Goal: Transaction & Acquisition: Purchase product/service

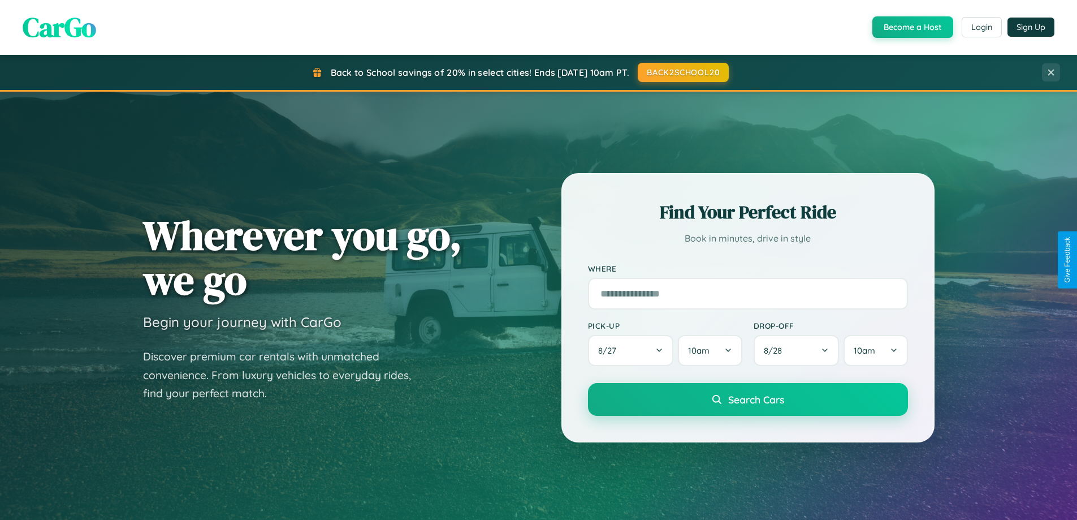
scroll to position [2176, 0]
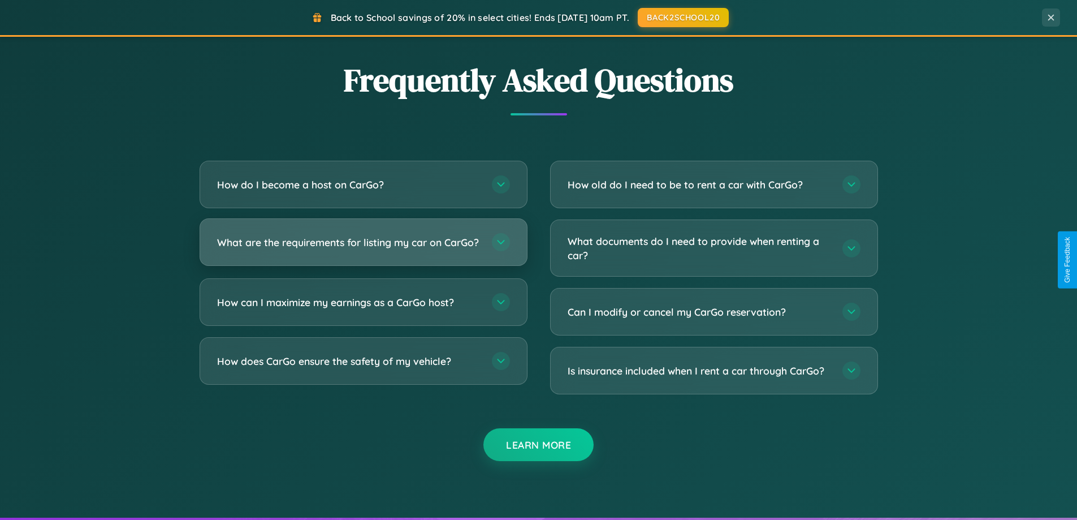
click at [363, 248] on h3 "What are the requirements for listing my car on CarGo?" at bounding box center [348, 242] width 263 height 14
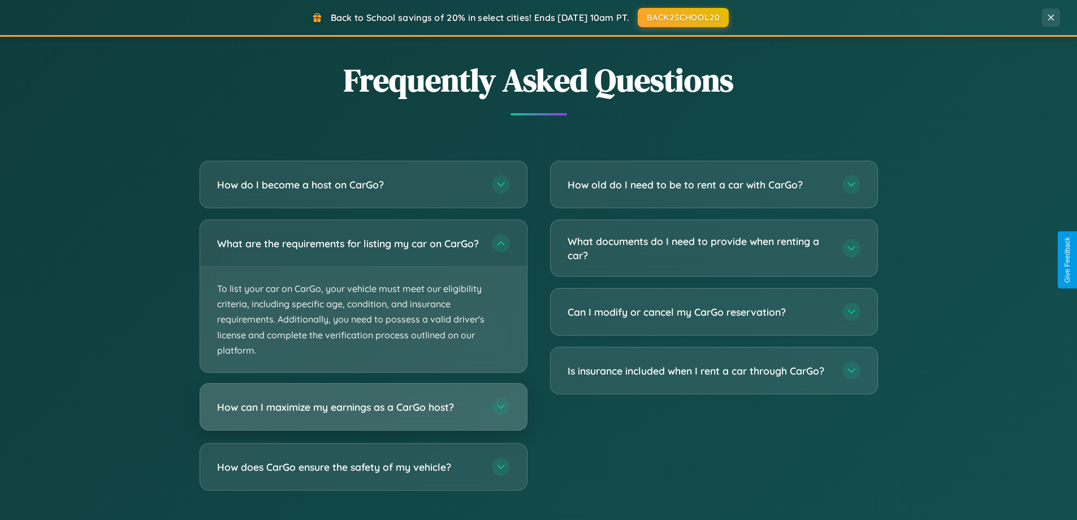
click at [363, 414] on h3 "How can I maximize my earnings as a CarGo host?" at bounding box center [348, 407] width 263 height 14
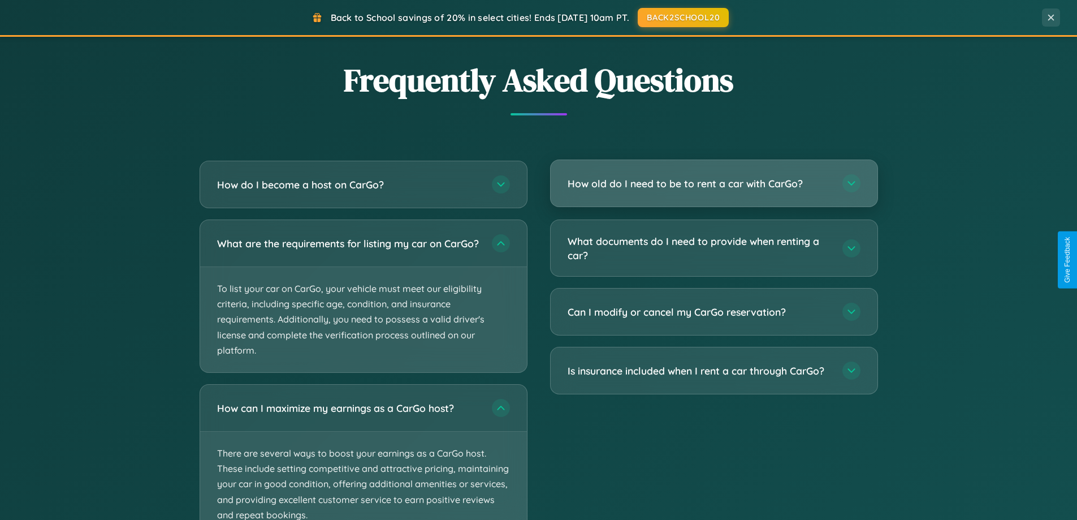
click at [714, 184] on h3 "How old do I need to be to rent a car with CarGo?" at bounding box center [699, 183] width 263 height 14
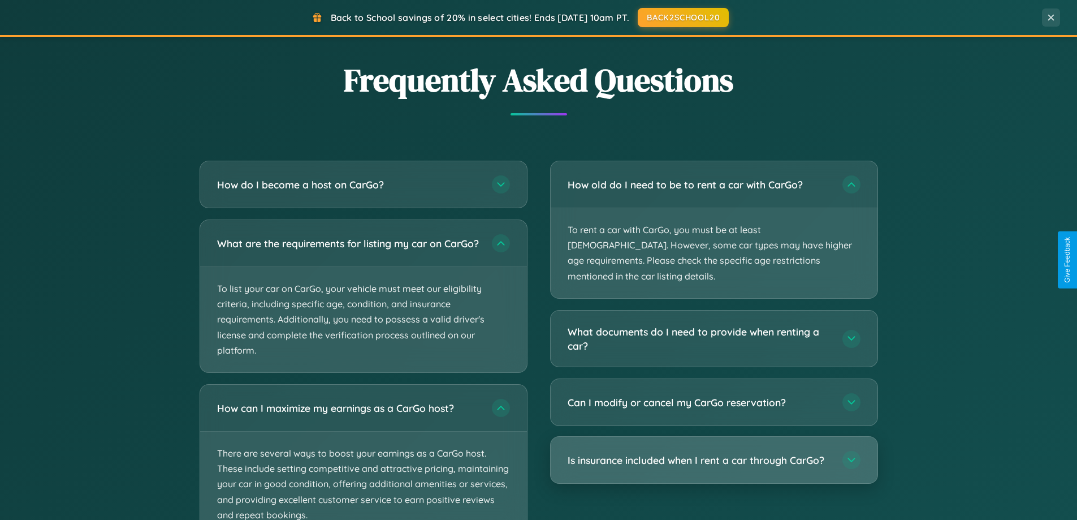
click at [714, 453] on h3 "Is insurance included when I rent a car through CarGo?" at bounding box center [699, 460] width 263 height 14
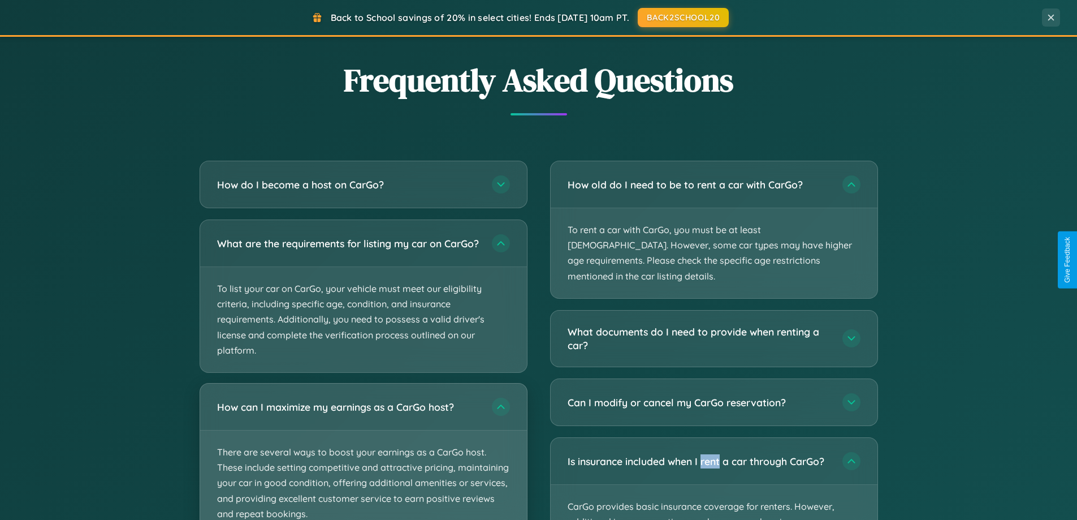
click at [363, 456] on p "There are several ways to boost your earnings as a CarGo host. These include se…" at bounding box center [363, 482] width 327 height 105
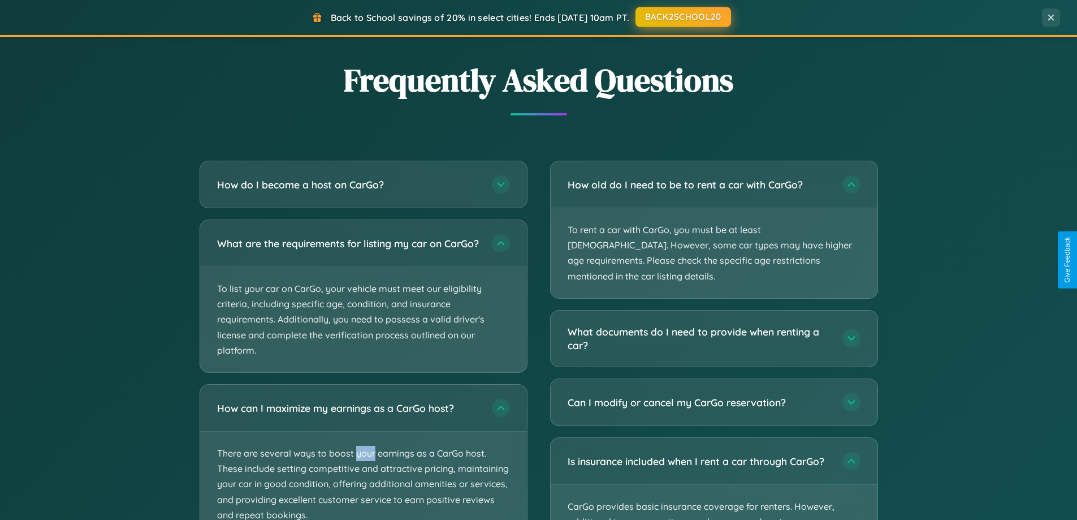
click at [682, 18] on button "BACK2SCHOOL20" at bounding box center [684, 17] width 96 height 20
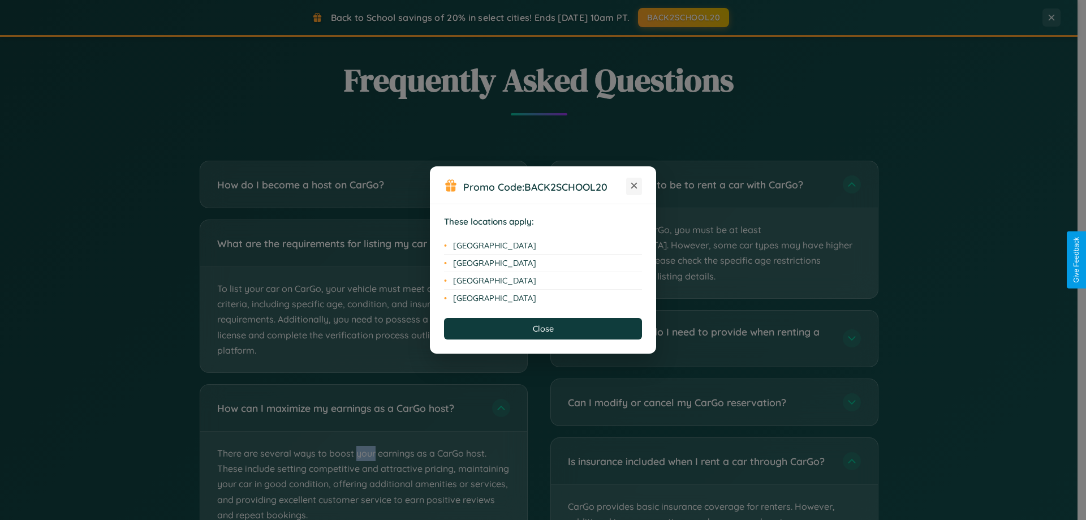
click at [634, 186] on icon at bounding box center [634, 186] width 6 height 6
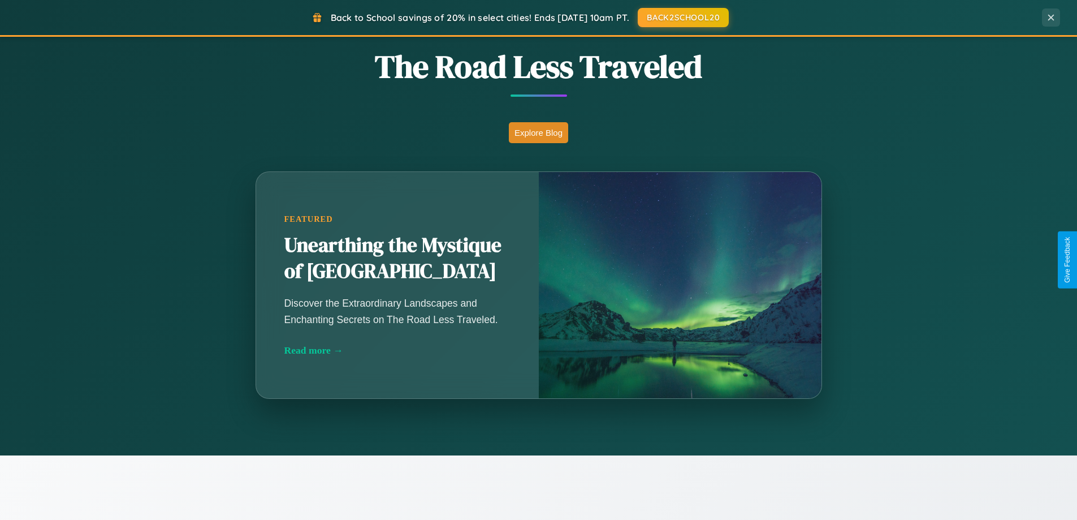
scroll to position [487, 0]
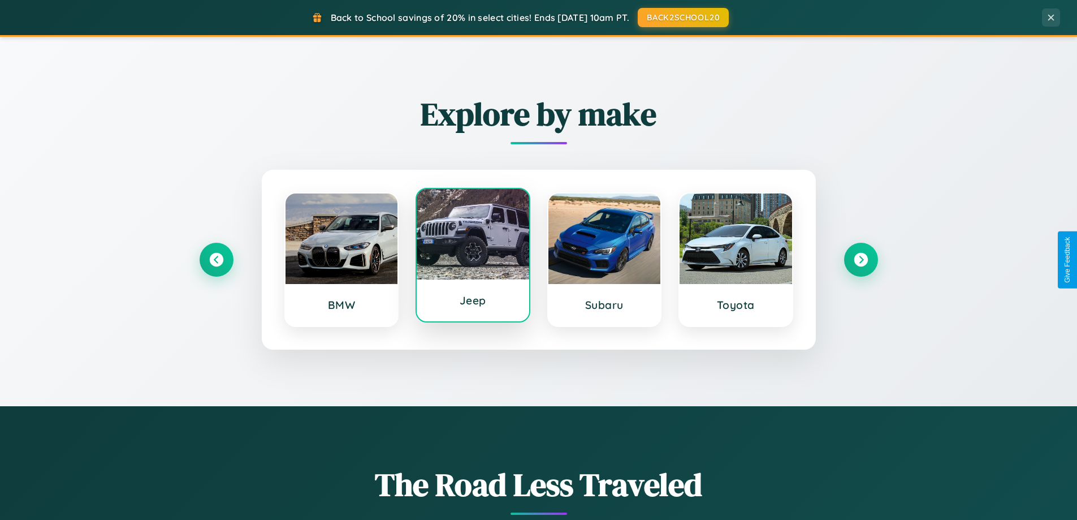
click at [473, 256] on div at bounding box center [473, 234] width 113 height 90
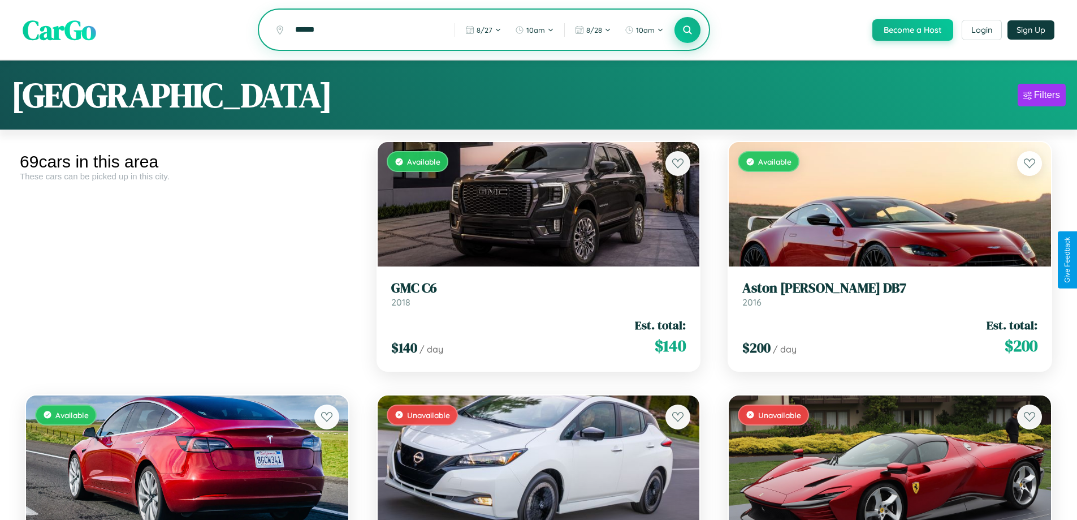
click at [687, 31] on icon at bounding box center [687, 29] width 11 height 11
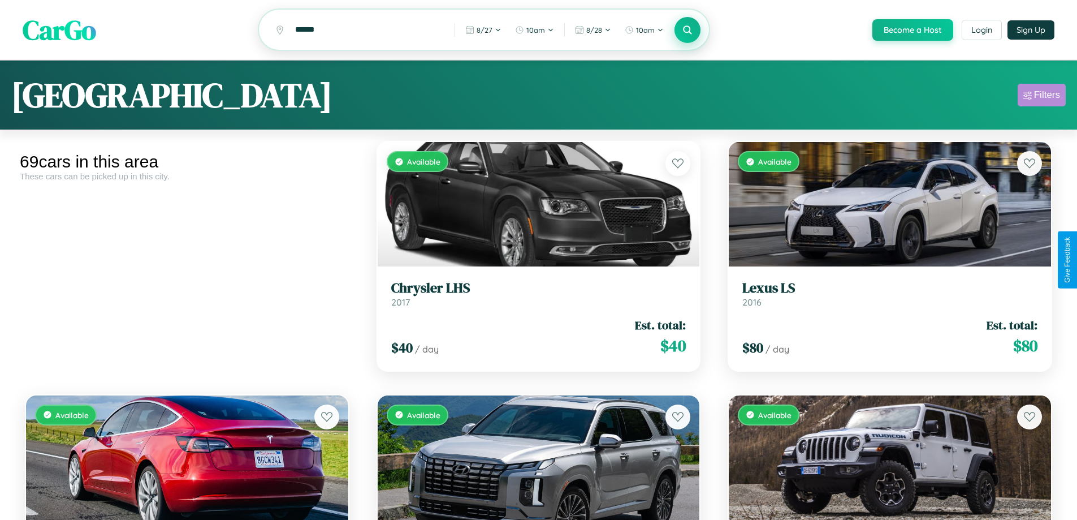
click at [1041, 97] on div "Filters" at bounding box center [1047, 94] width 26 height 11
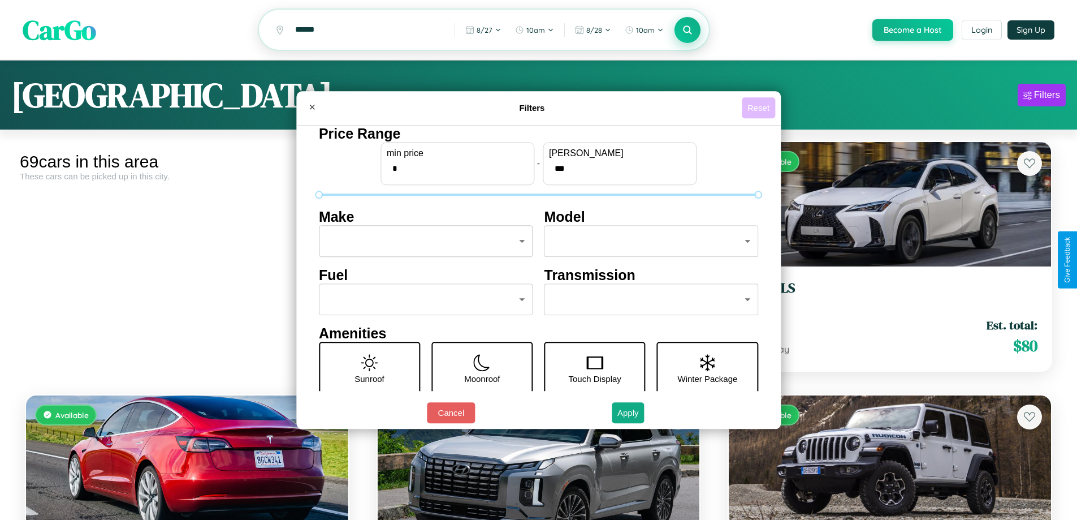
click at [760, 107] on button "Reset" at bounding box center [758, 107] width 33 height 21
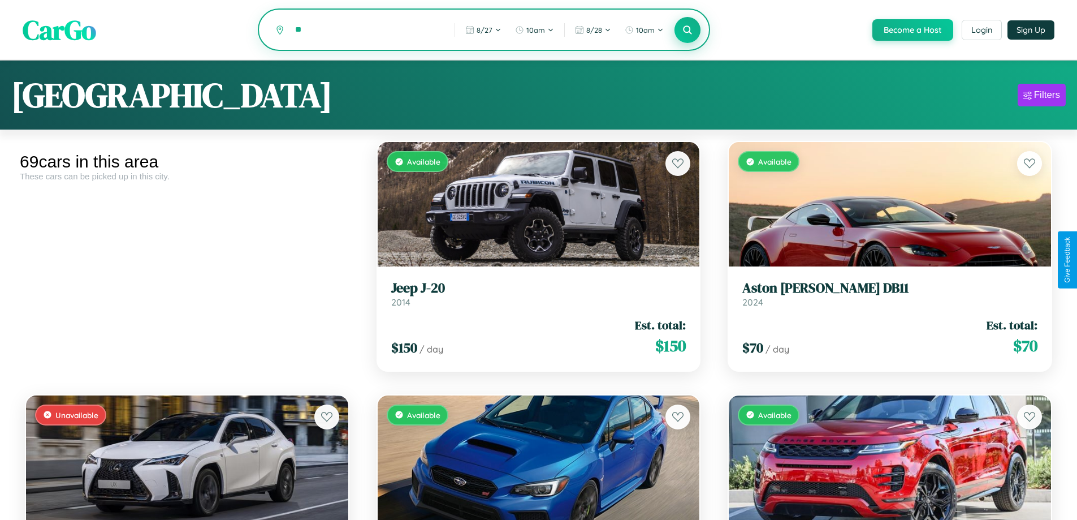
type input "*"
type input "******"
click at [687, 31] on icon at bounding box center [687, 29] width 11 height 11
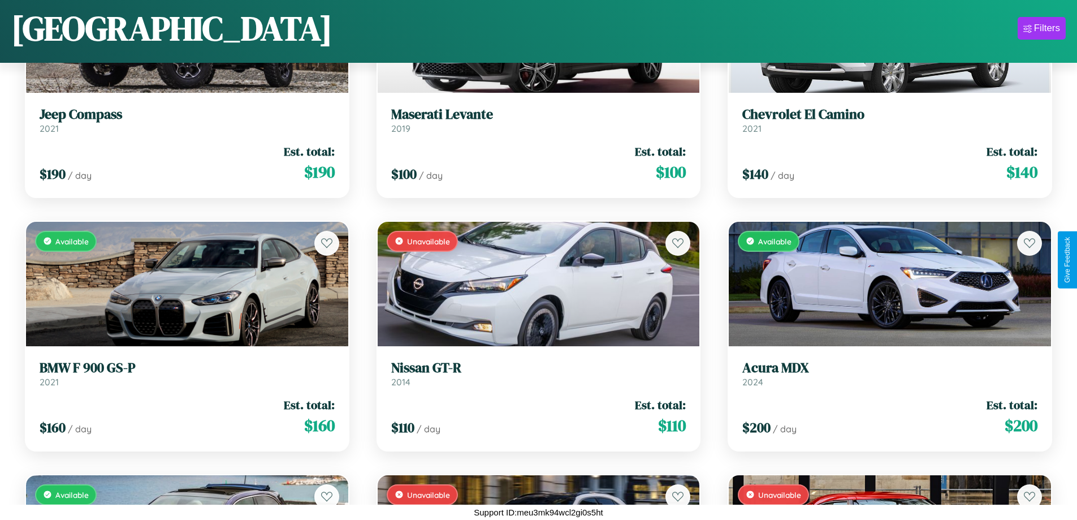
scroll to position [4210, 0]
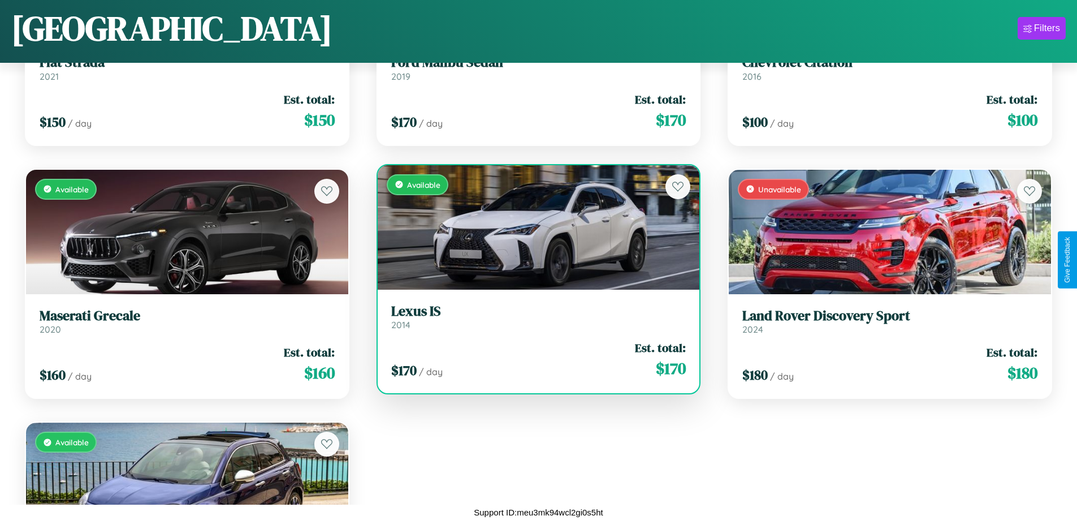
click at [534, 317] on h3 "Lexus IS" at bounding box center [538, 311] width 295 height 16
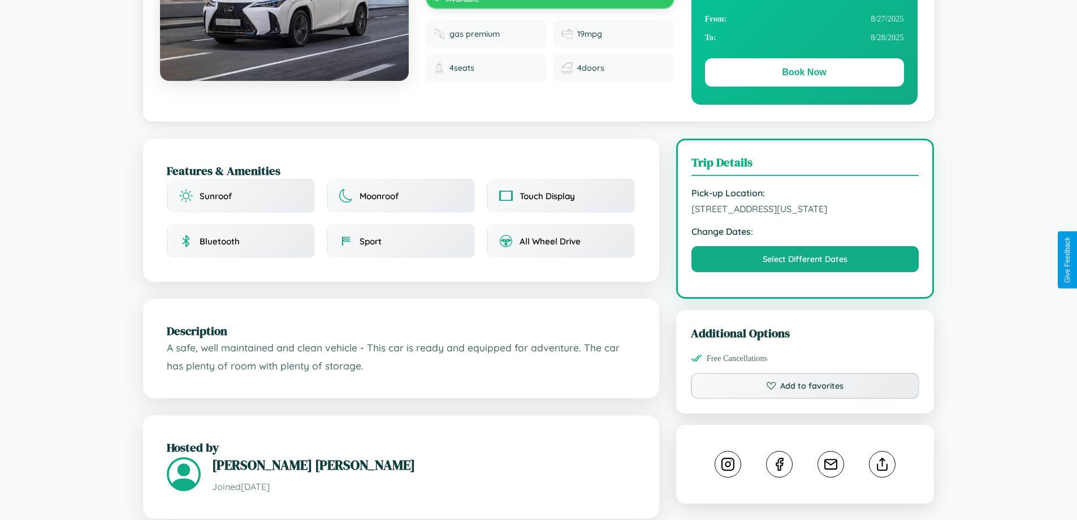
scroll to position [383, 0]
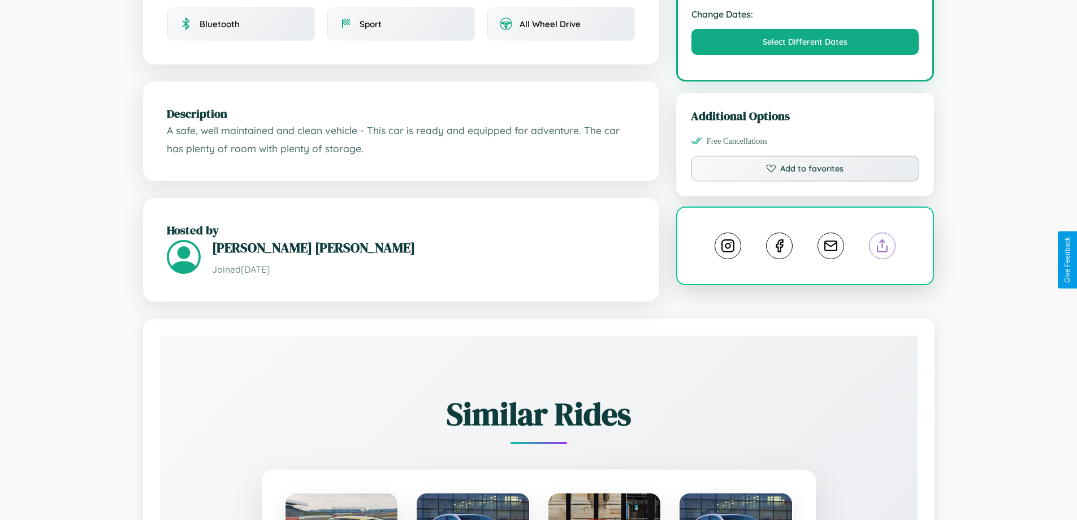
click at [883, 248] on line at bounding box center [883, 244] width 0 height 8
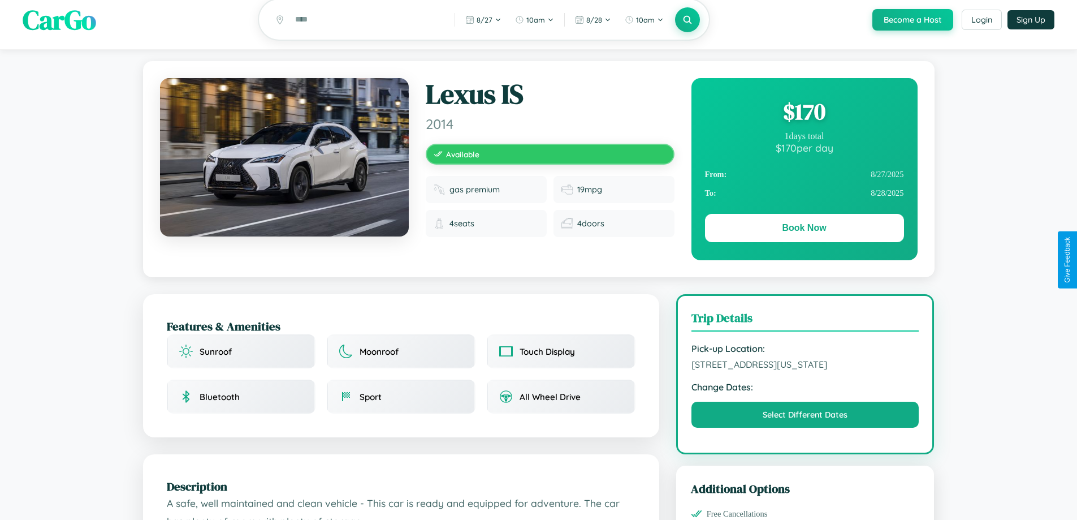
scroll to position [0, 0]
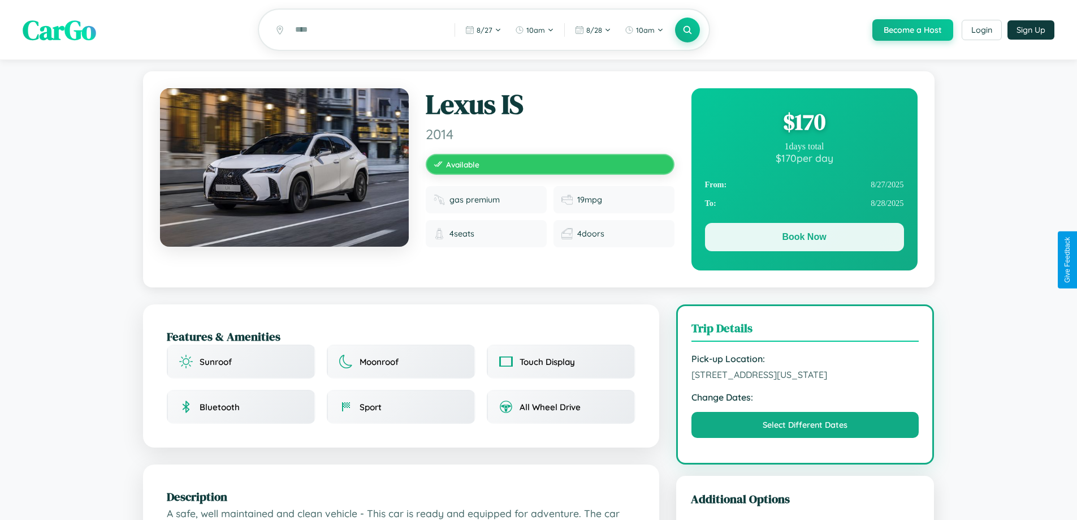
click at [804, 239] on button "Book Now" at bounding box center [804, 237] width 199 height 28
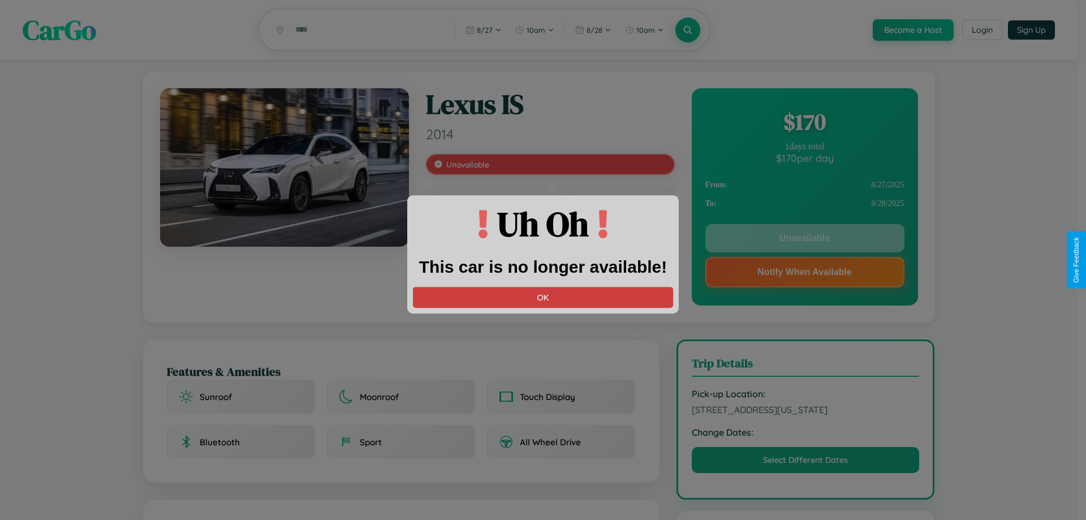
click at [543, 297] on button "OK" at bounding box center [543, 297] width 260 height 21
